Goal: Transaction & Acquisition: Purchase product/service

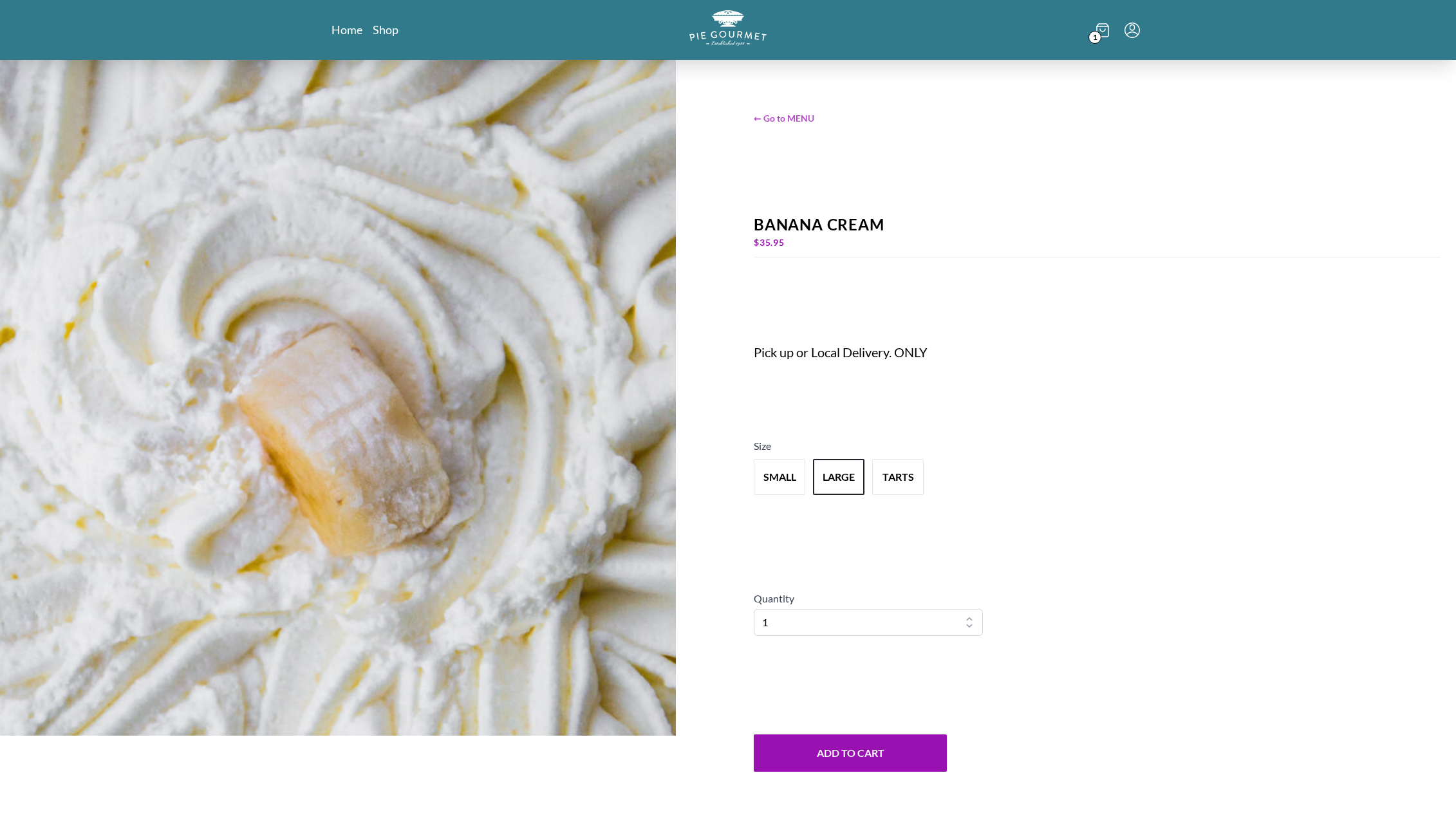
click at [788, 115] on span "← Go to MENU" at bounding box center [1097, 117] width 687 height 13
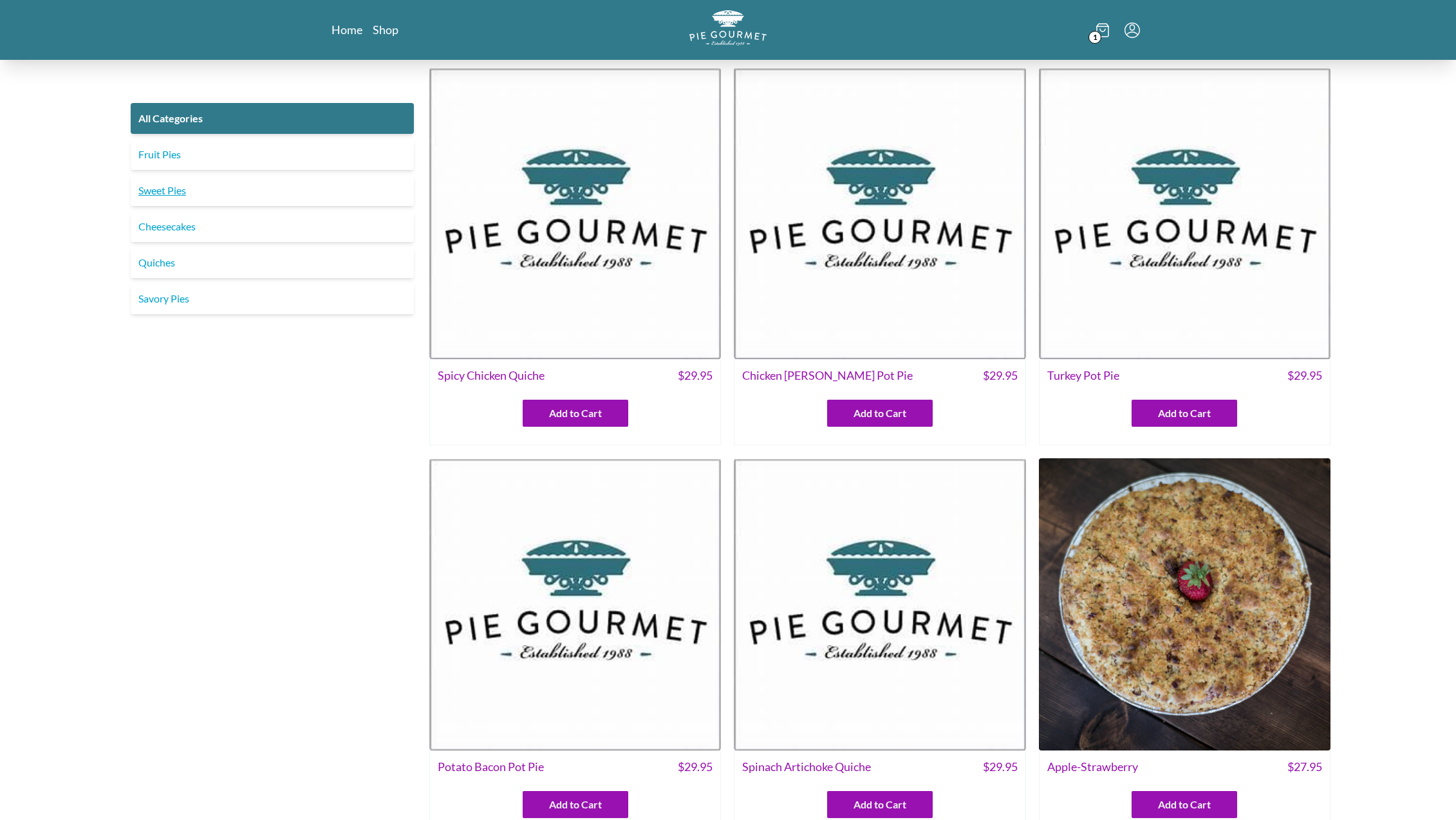
click at [164, 200] on link "Sweet Pies" at bounding box center [272, 190] width 283 height 31
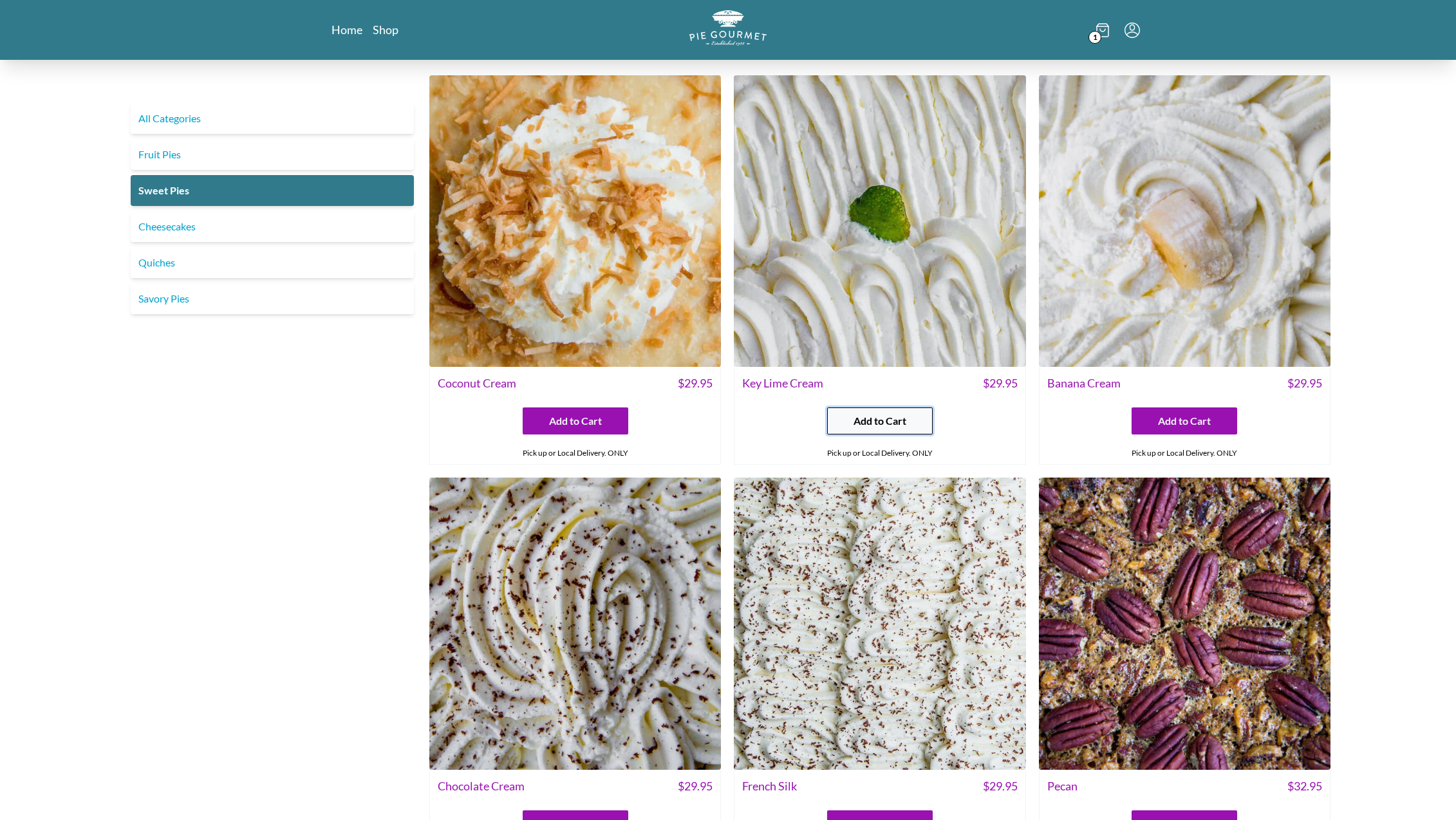
click at [867, 419] on span "Add to Cart" at bounding box center [879, 421] width 52 height 16
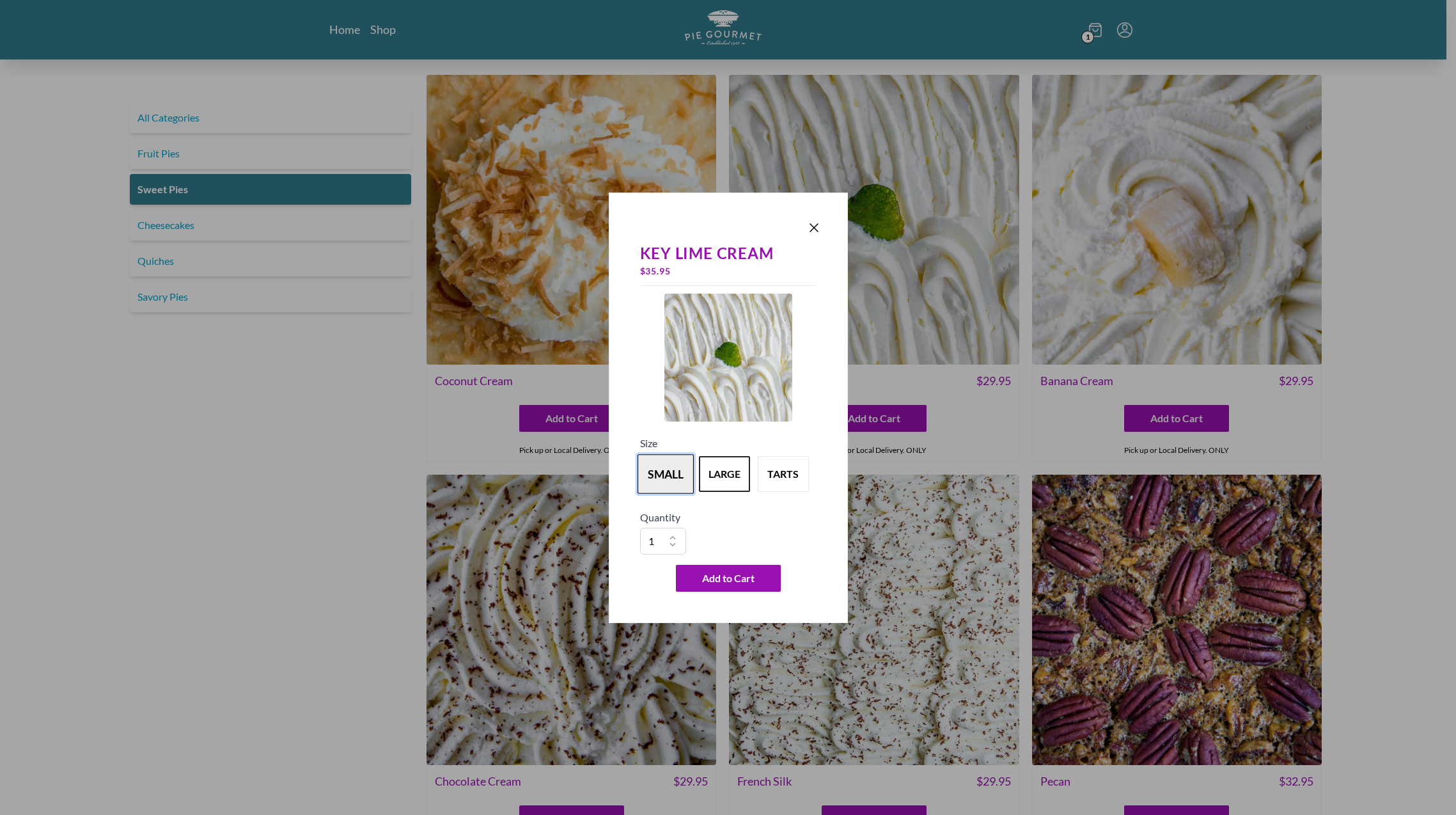
click at [676, 477] on button "small" at bounding box center [665, 474] width 56 height 40
click at [725, 579] on span "Add to Cart" at bounding box center [728, 579] width 52 height 16
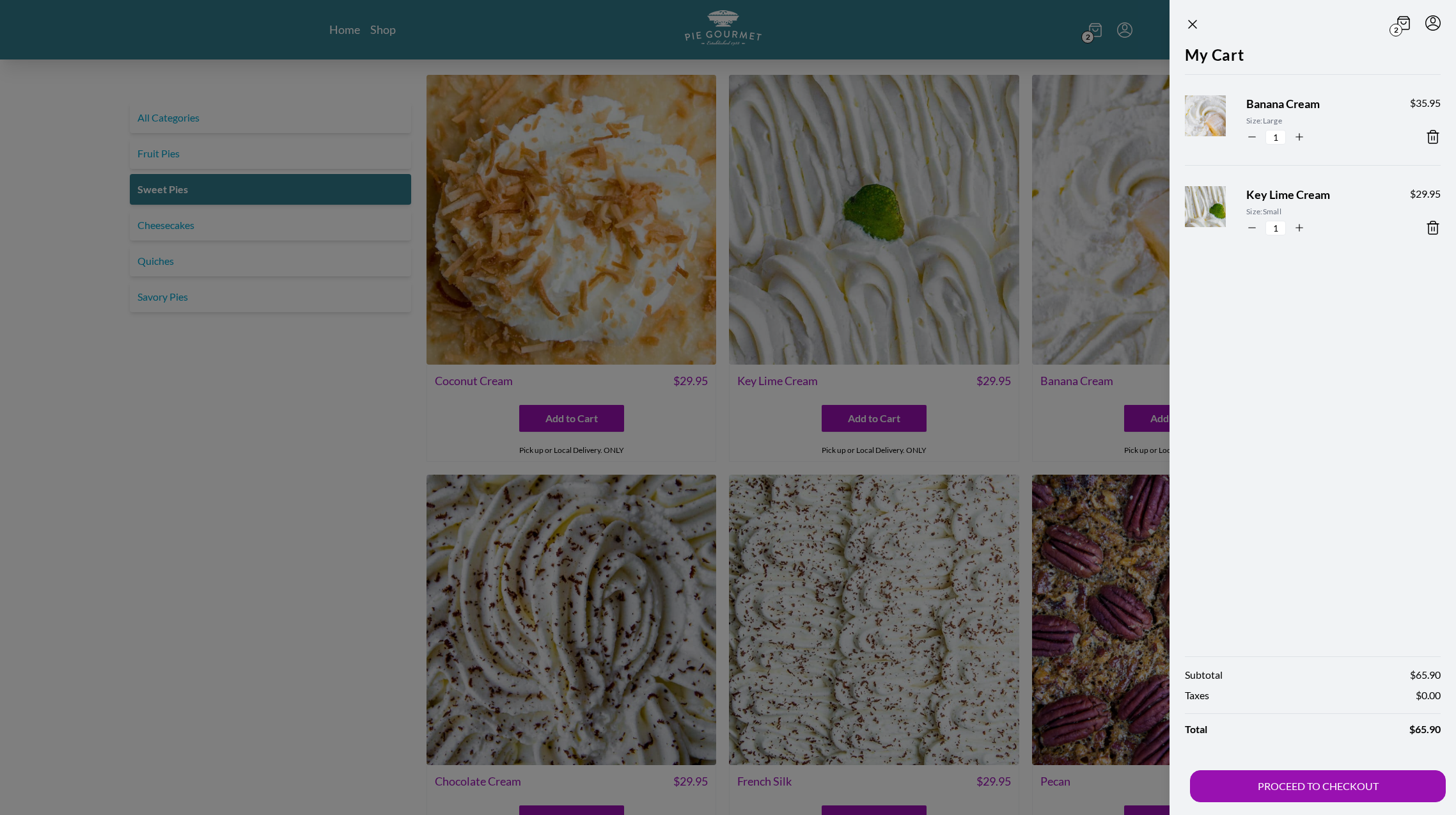
click at [1432, 135] on icon at bounding box center [1433, 137] width 16 height 16
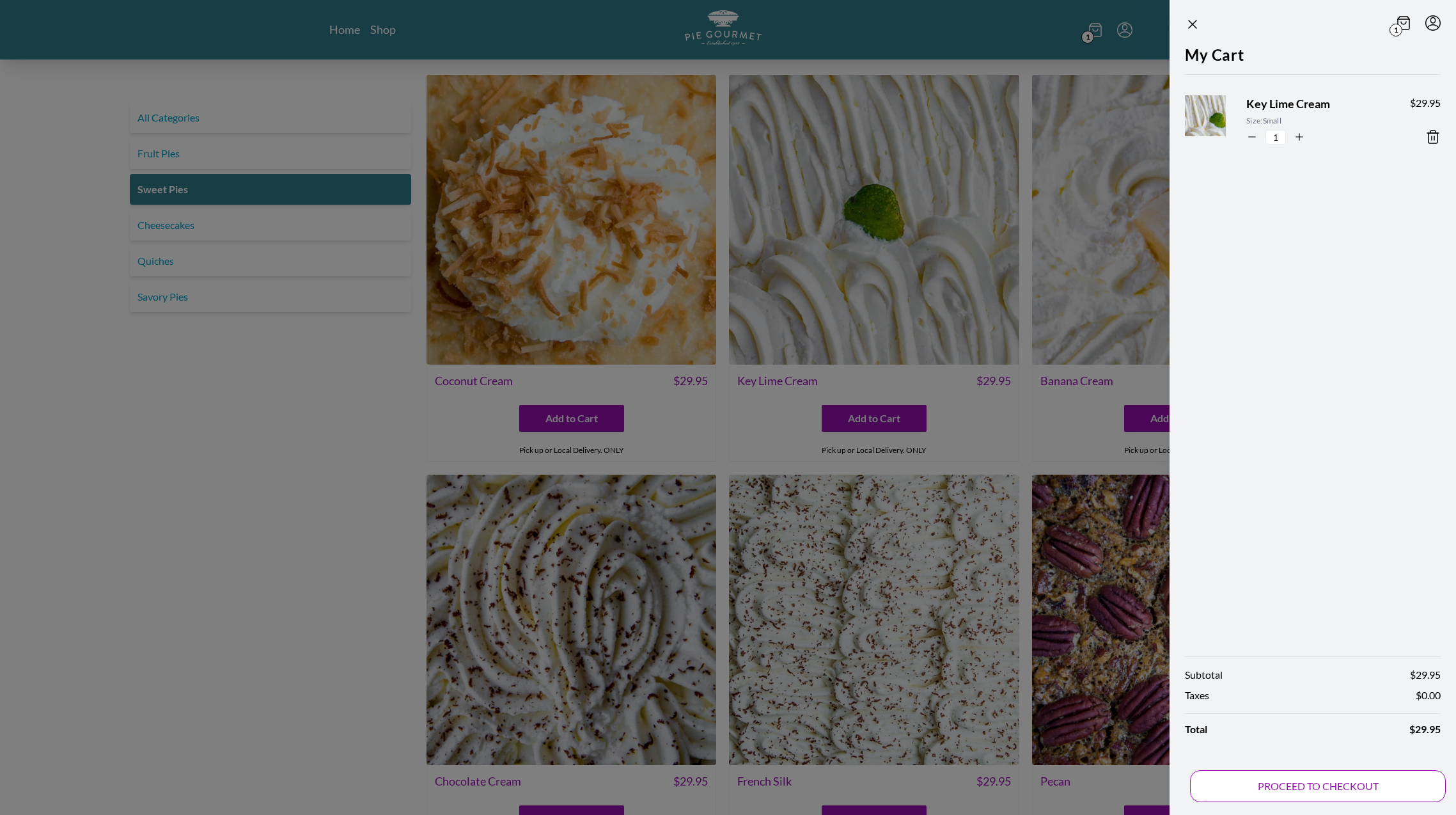
click at [1353, 791] on button "PROCEED TO CHECKOUT" at bounding box center [1318, 785] width 256 height 32
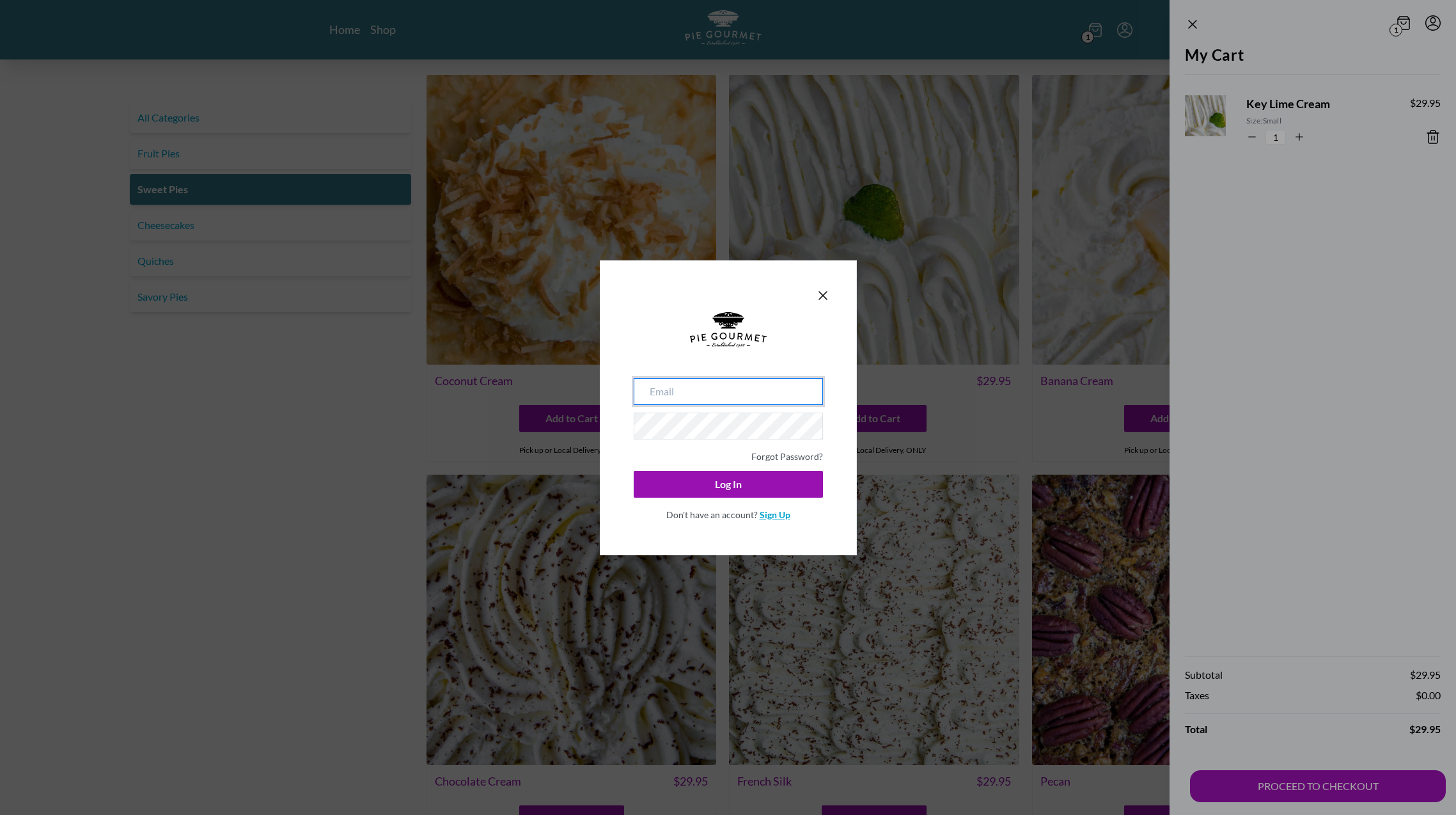
click at [778, 515] on link "Sign Up" at bounding box center [774, 515] width 30 height 11
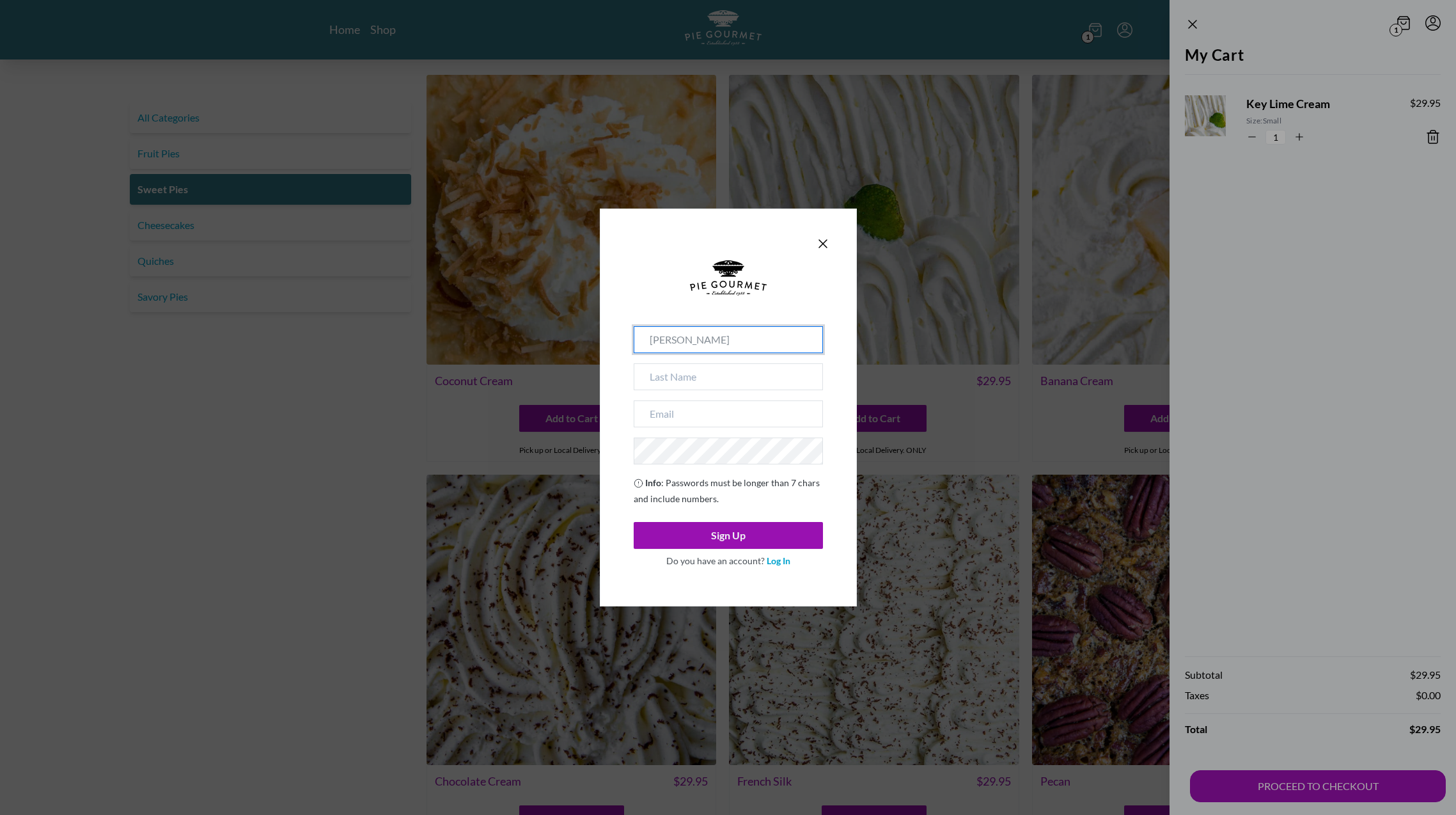
type input "[PERSON_NAME]"
type input "[EMAIL_ADDRESS][DOMAIN_NAME]"
click at [714, 544] on button "Sign Up" at bounding box center [728, 535] width 189 height 27
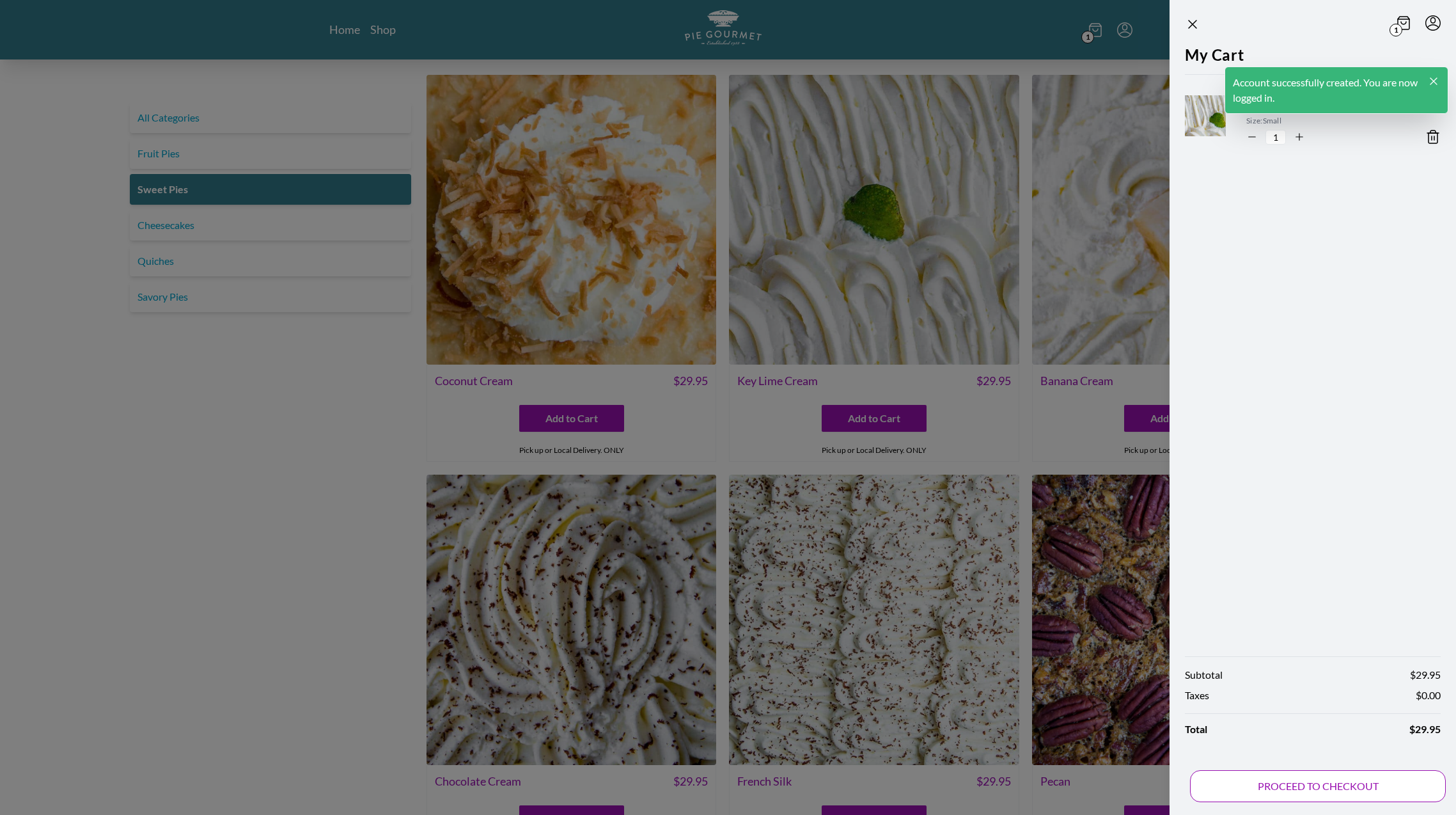
click at [1322, 788] on button "PROCEED TO CHECKOUT" at bounding box center [1318, 785] width 256 height 32
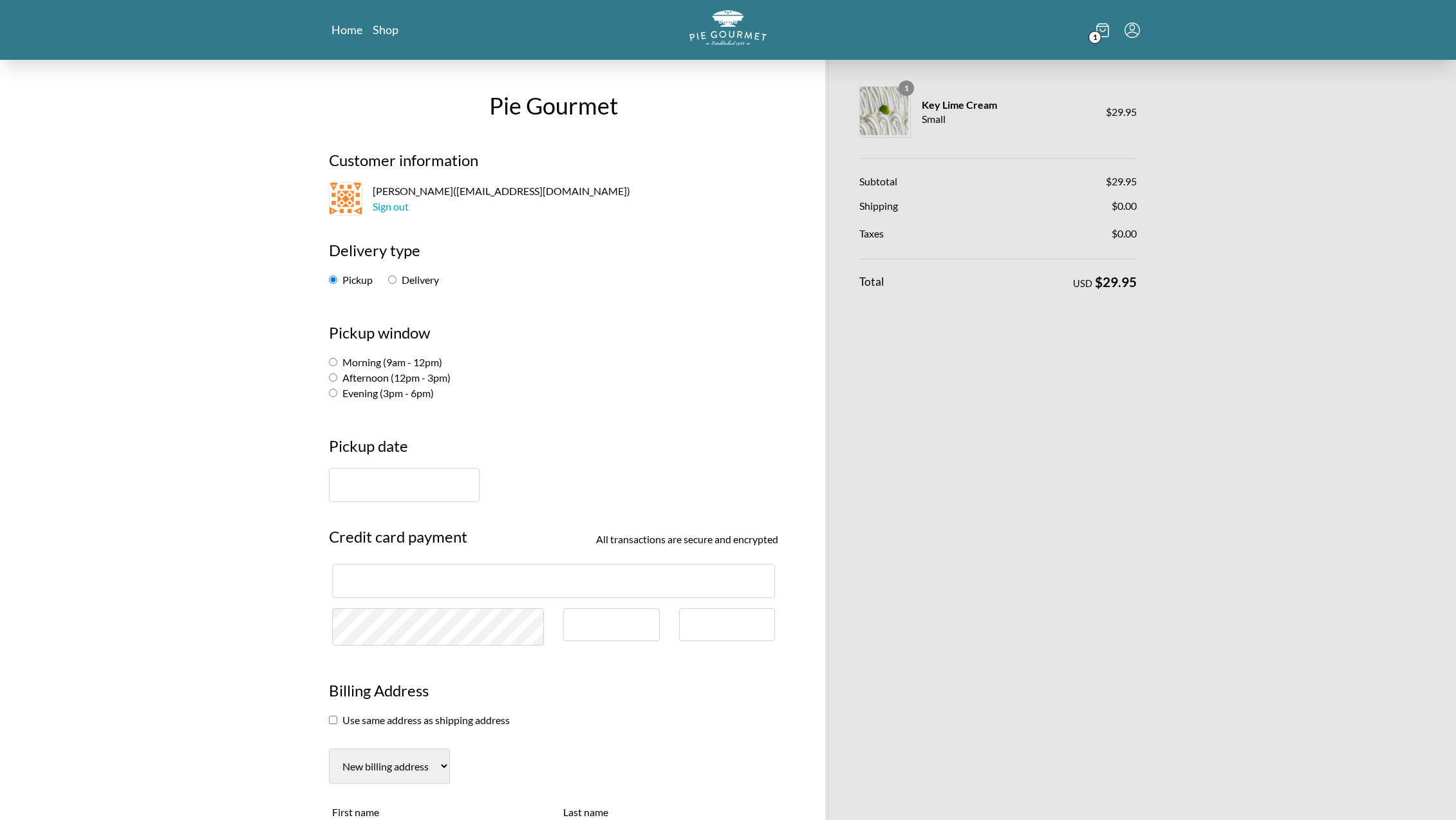
click at [333, 365] on input "Morning (9am - 12pm)" at bounding box center [333, 361] width 9 height 9
radio input "true"
click at [419, 492] on input "text" at bounding box center [404, 485] width 150 height 34
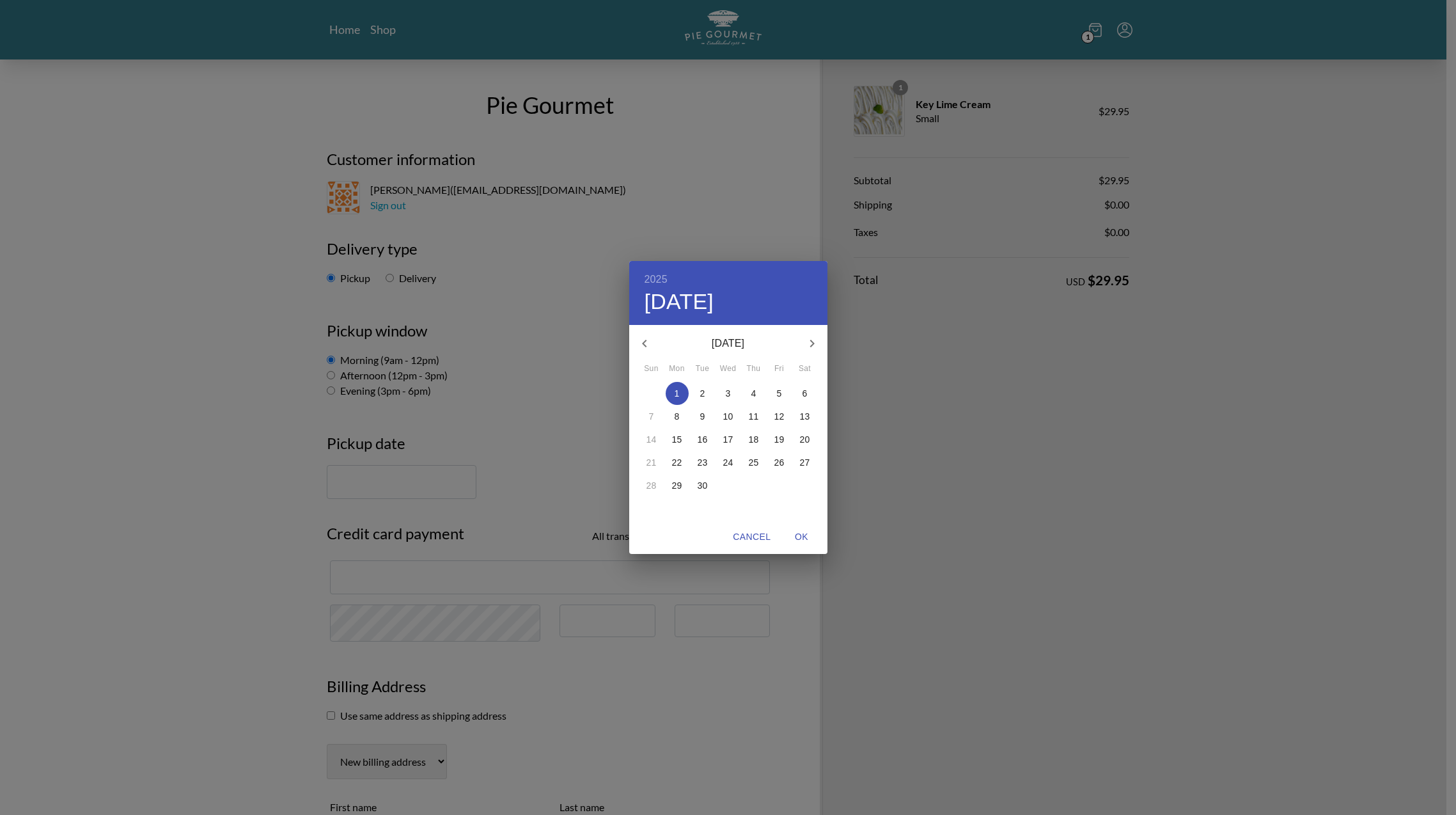
click at [679, 390] on span "1" at bounding box center [677, 394] width 23 height 12
click at [803, 536] on span "OK" at bounding box center [801, 537] width 30 height 16
type input "[DATE]"
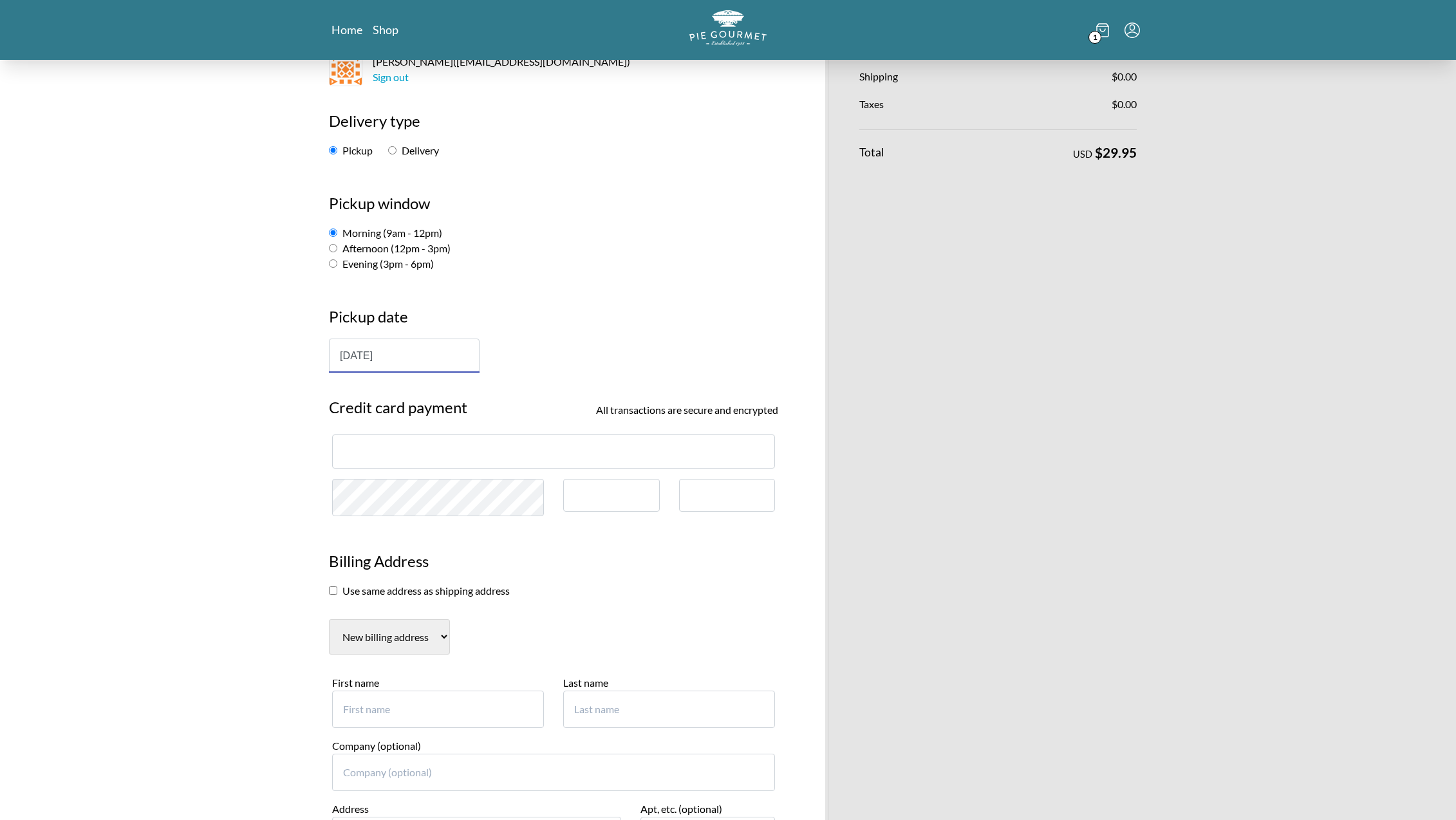
scroll to position [132, 0]
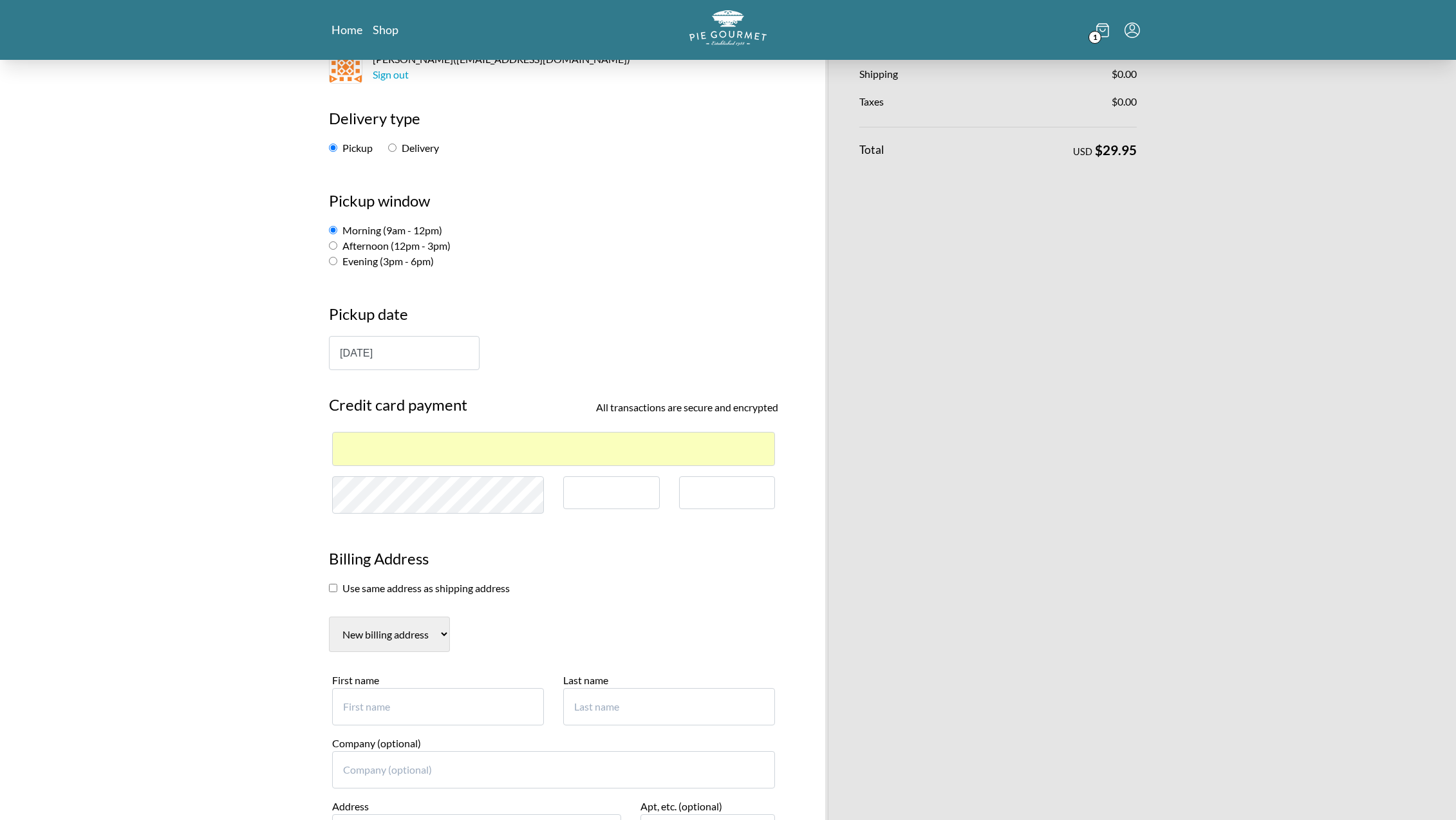
click at [417, 364] on input "[DATE]" at bounding box center [404, 353] width 150 height 34
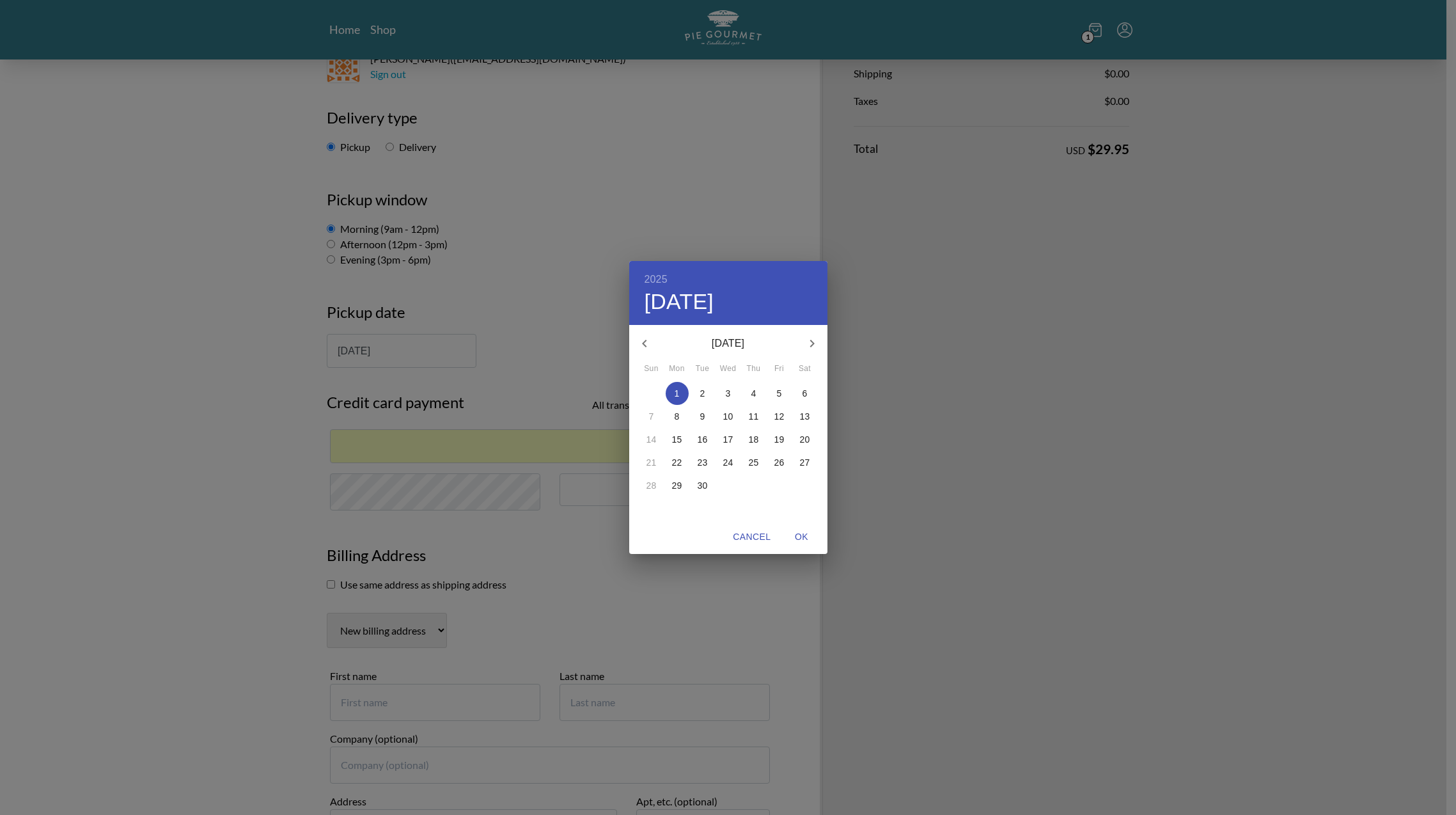
click at [749, 537] on span "Cancel" at bounding box center [752, 537] width 38 height 16
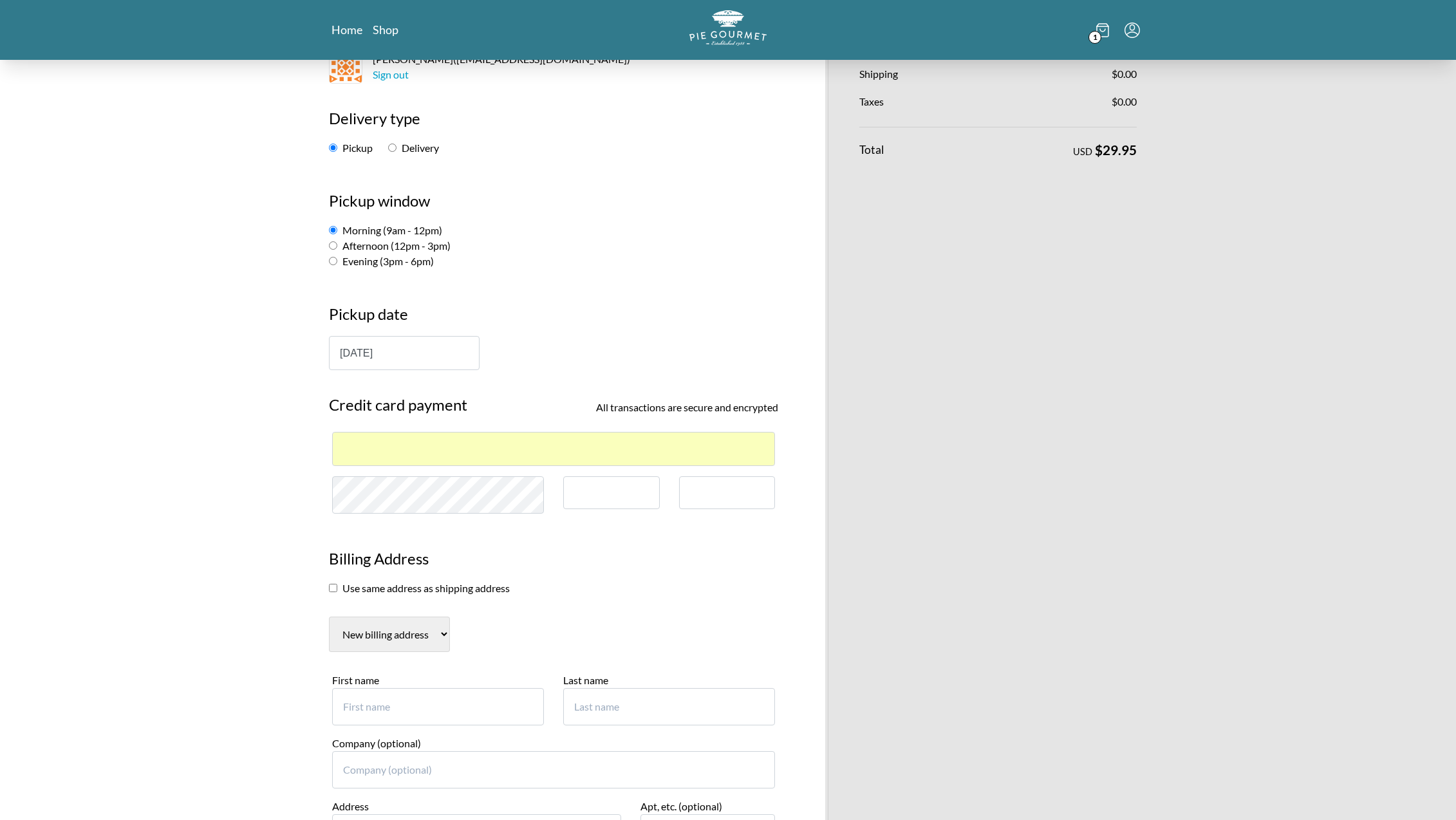
click at [333, 249] on input "Afternoon (12pm - 3pm)" at bounding box center [333, 245] width 9 height 9
radio input "true"
click at [728, 498] on div at bounding box center [727, 493] width 96 height 33
click at [431, 456] on div at bounding box center [553, 449] width 443 height 34
click at [476, 440] on div at bounding box center [553, 449] width 443 height 34
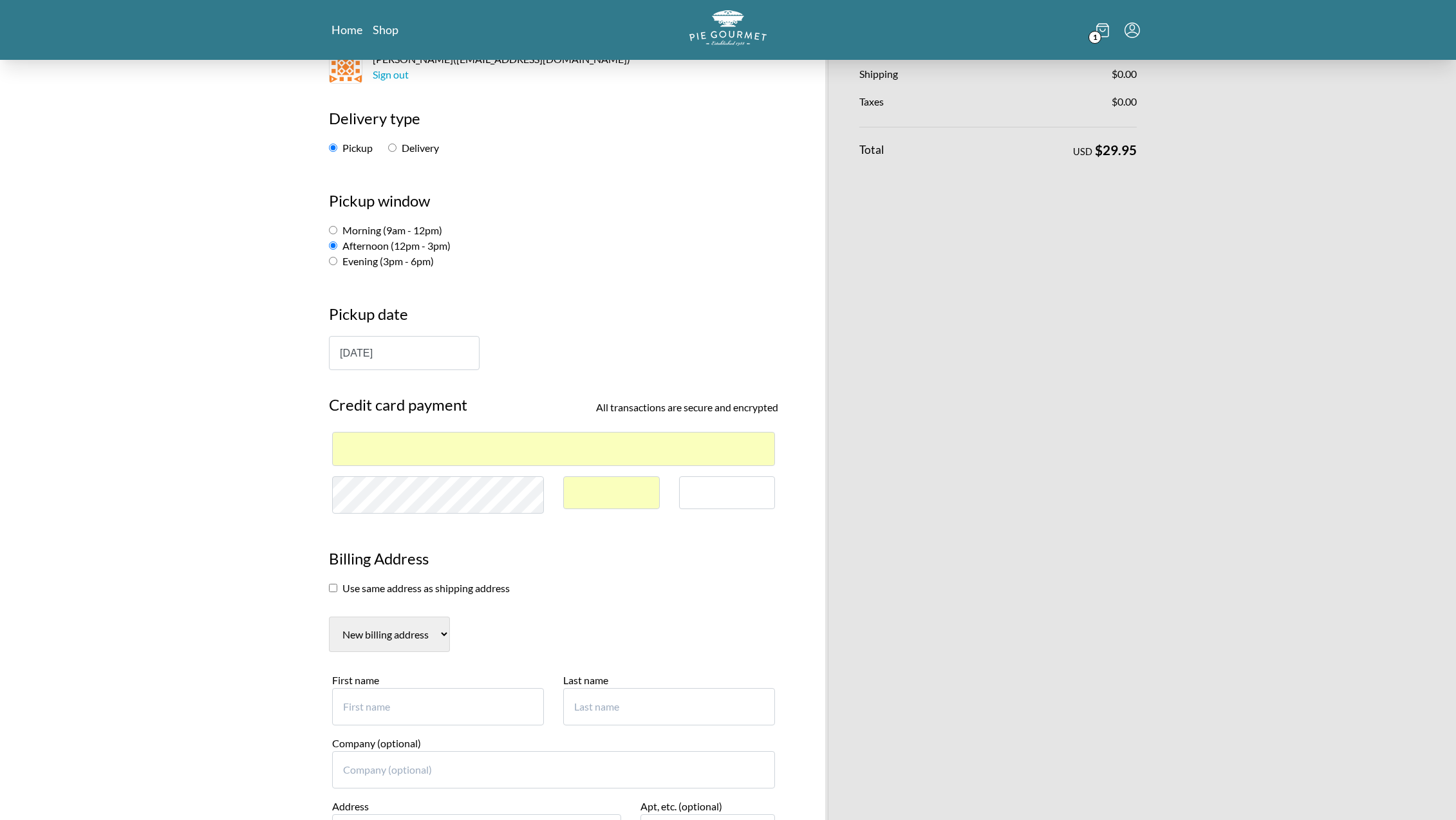
click at [765, 493] on div at bounding box center [727, 493] width 96 height 33
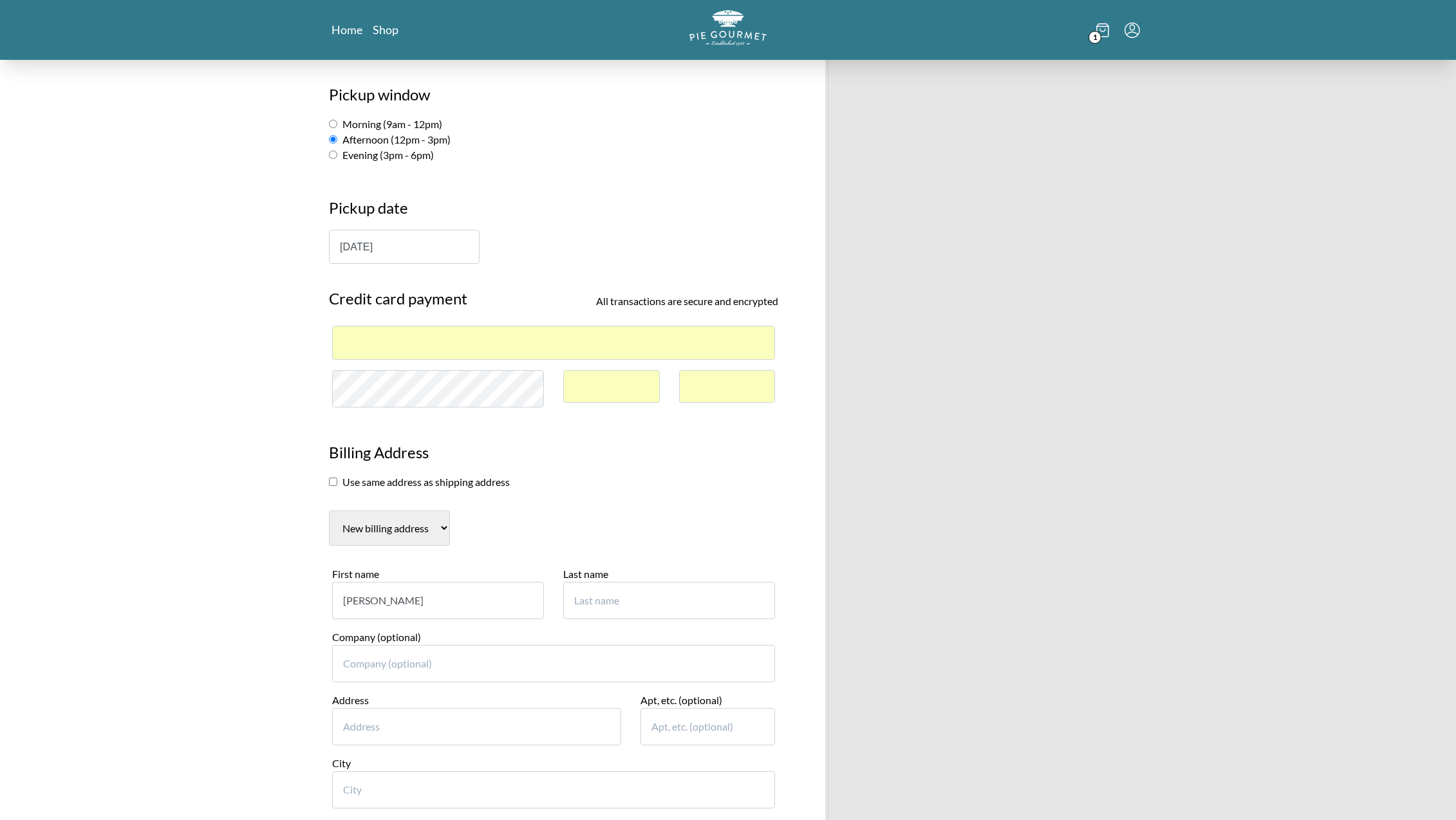
type input "[PERSON_NAME]"
type input "[STREET_ADDRESS][PERSON_NAME]"
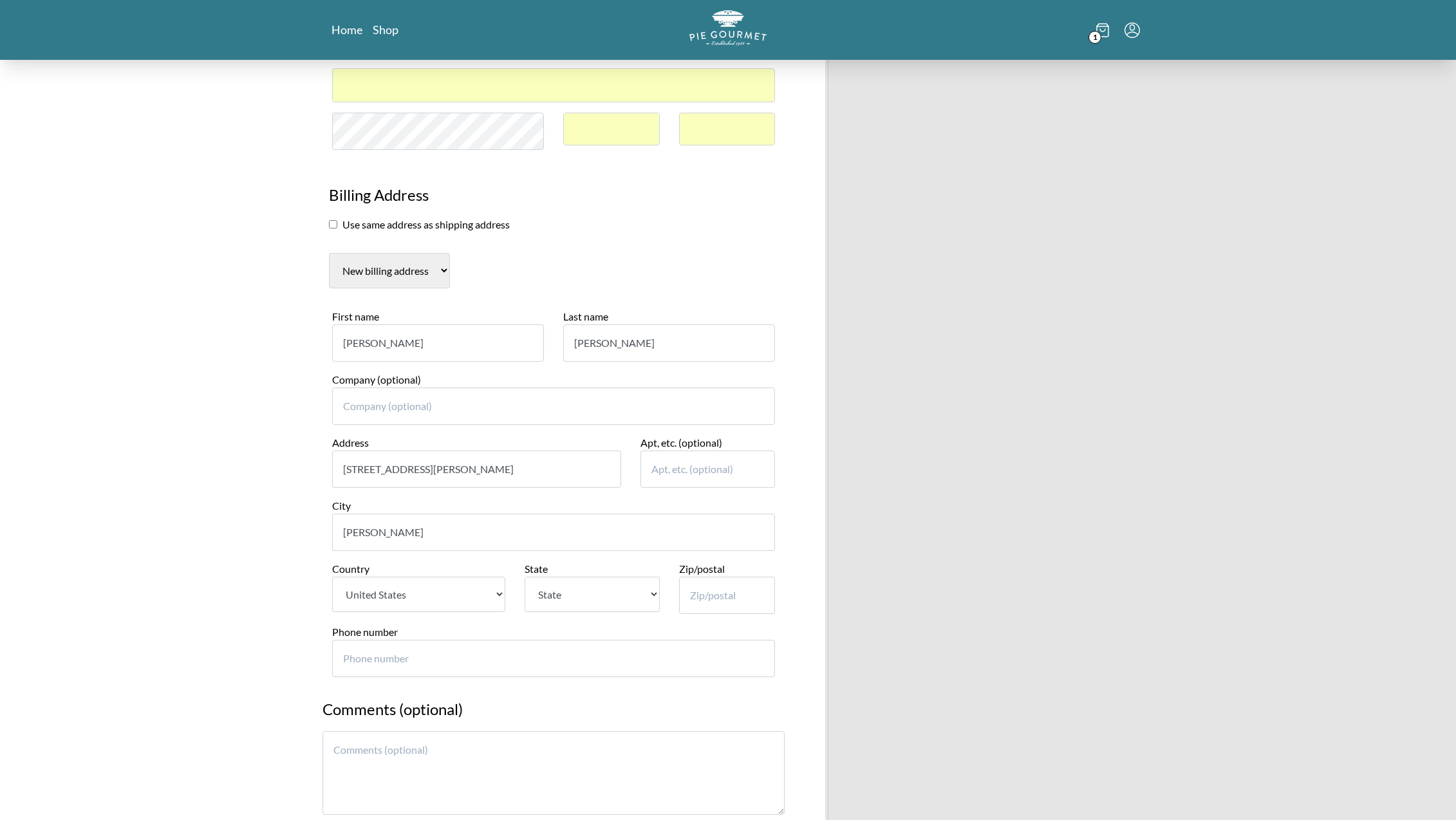
type input "[PERSON_NAME]"
select select "VA"
type input "22101"
click at [455, 640] on input "Phone number" at bounding box center [553, 659] width 443 height 38
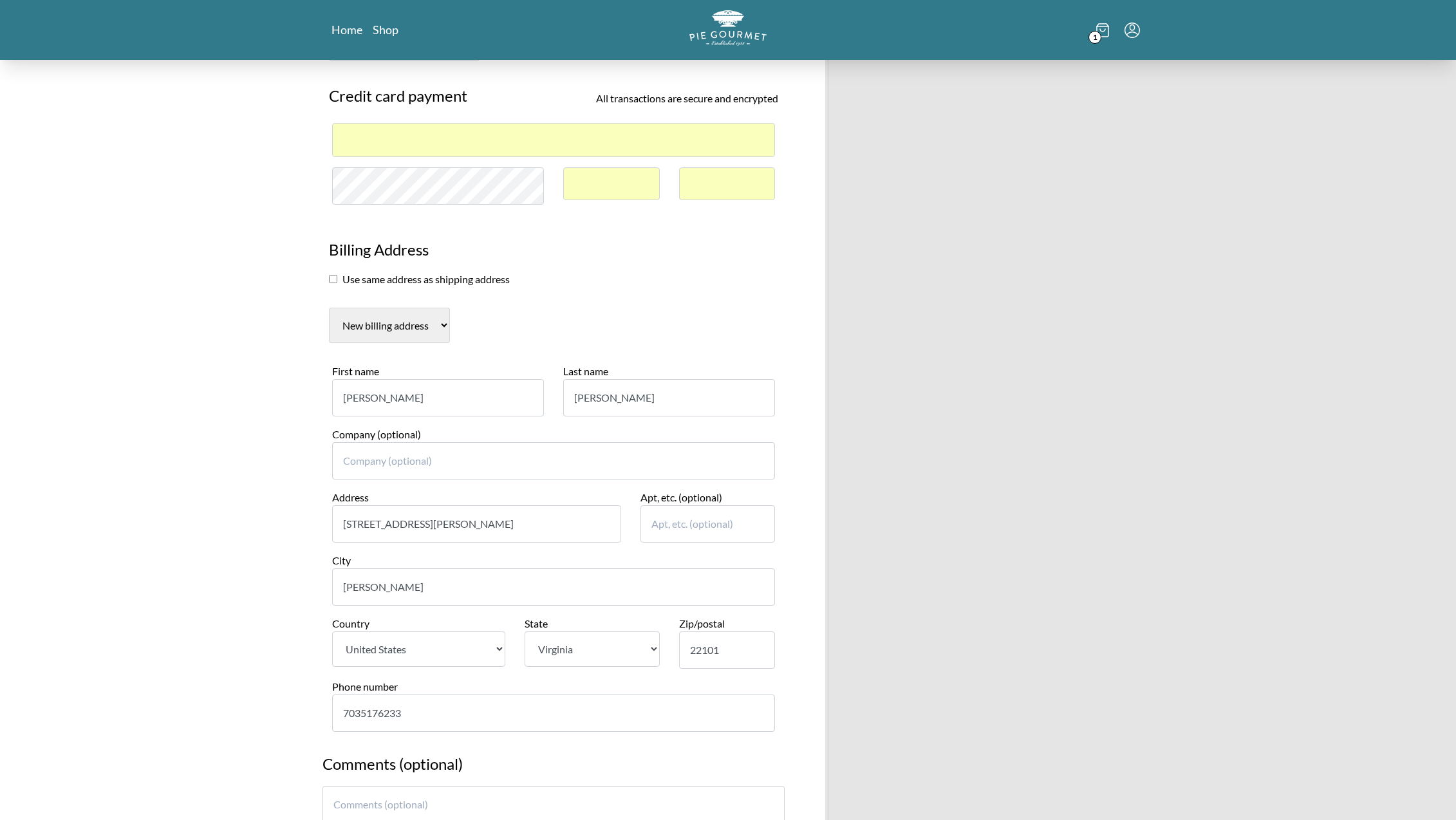
scroll to position [713, 0]
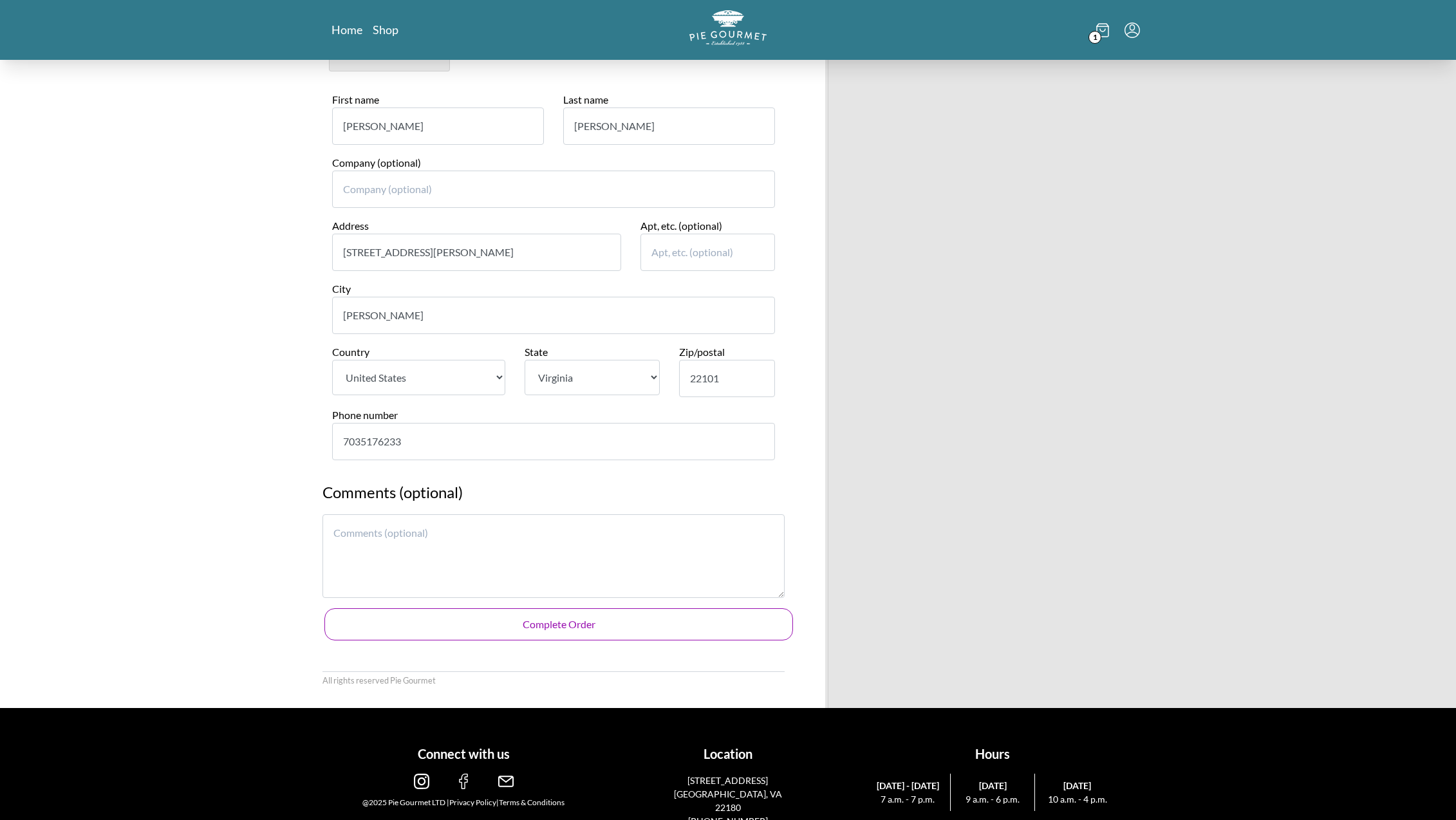
type input "7035176233"
click at [590, 608] on button "Complete Order" at bounding box center [559, 624] width 469 height 32
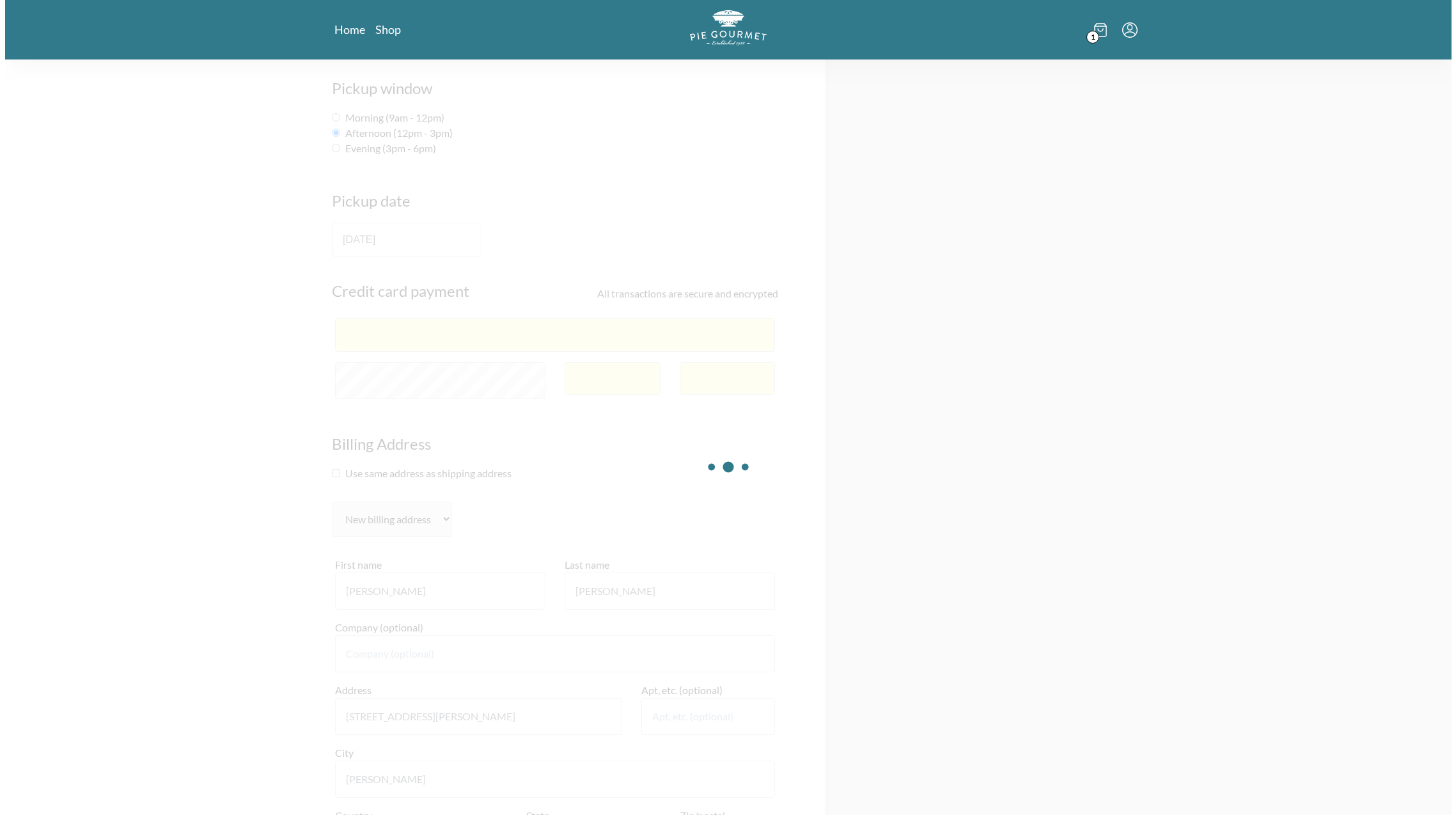
scroll to position [0, 0]
